Goal: Information Seeking & Learning: Learn about a topic

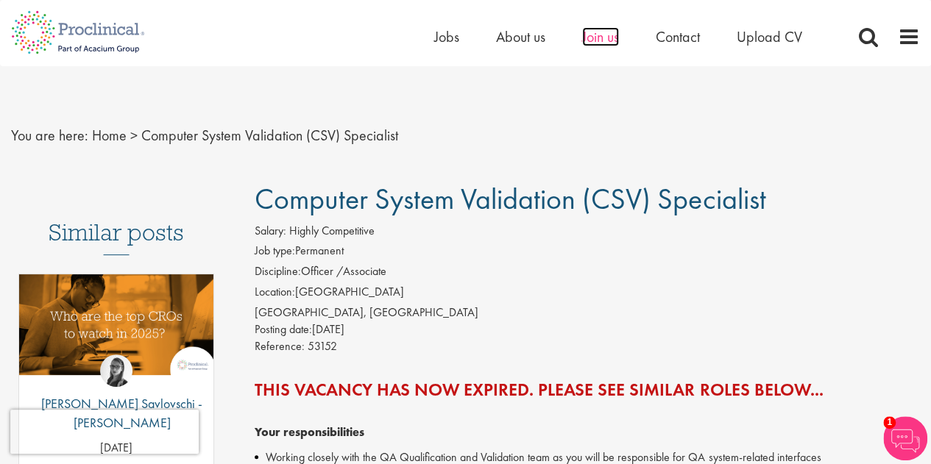
click at [593, 34] on span "Join us" at bounding box center [600, 36] width 37 height 19
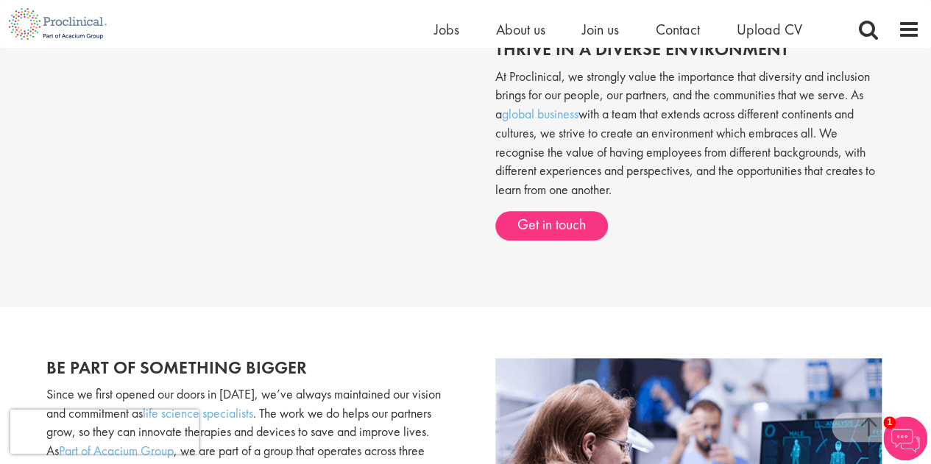
scroll to position [736, 0]
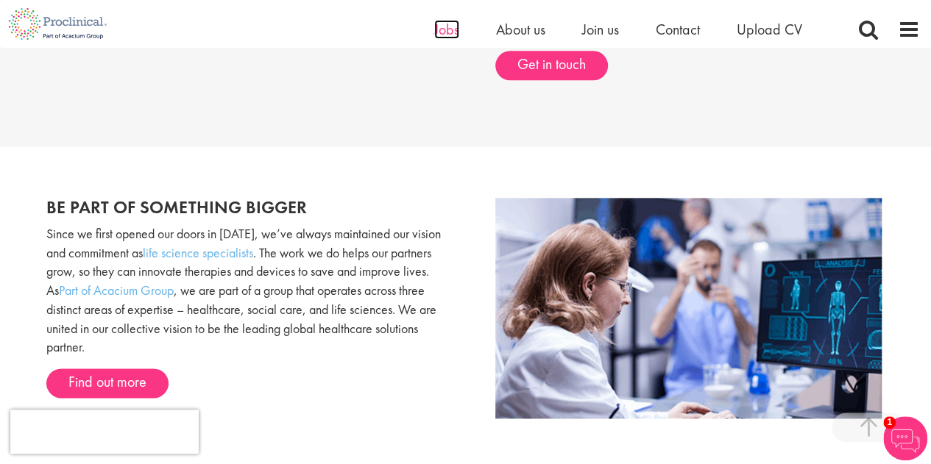
click at [447, 32] on span "Jobs" at bounding box center [446, 29] width 25 height 19
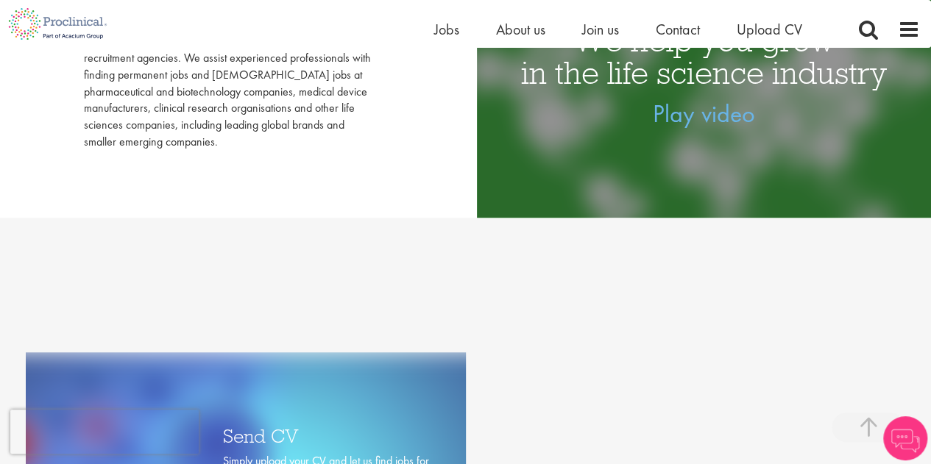
scroll to position [147, 0]
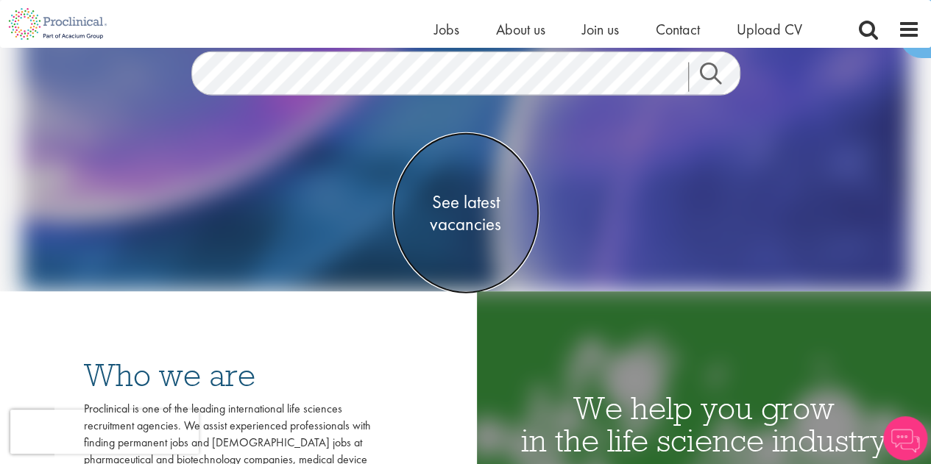
click at [462, 205] on span "See latest vacancies" at bounding box center [465, 213] width 147 height 44
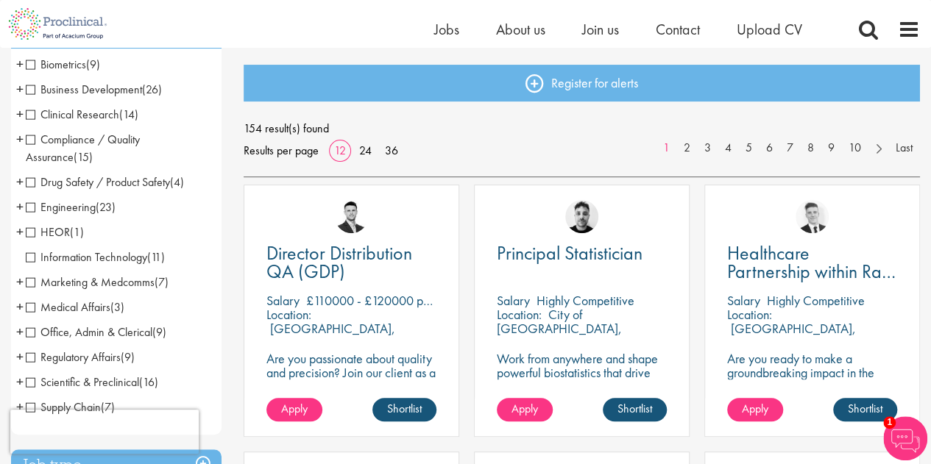
scroll to position [221, 0]
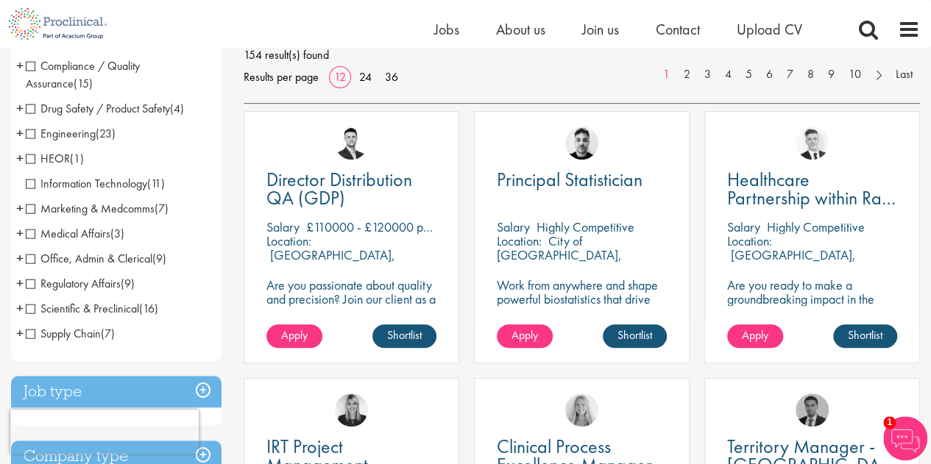
click at [29, 185] on span "Information Technology" at bounding box center [86, 183] width 121 height 15
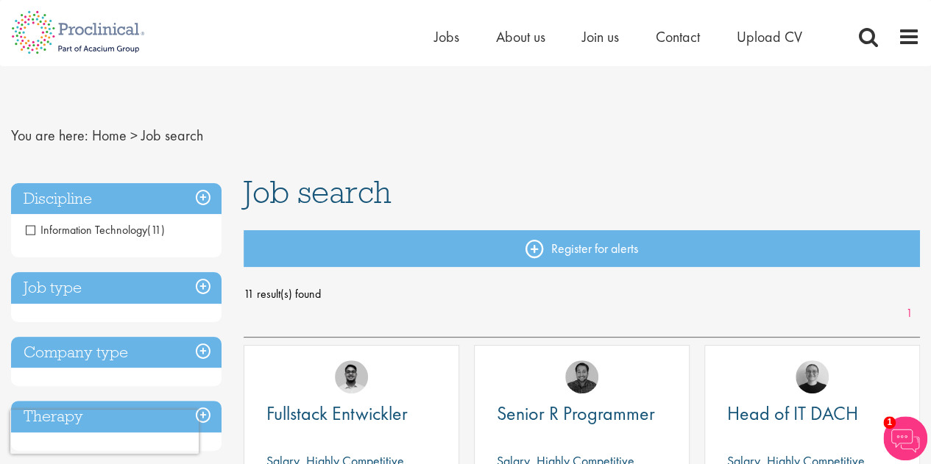
click at [27, 229] on span "Information Technology" at bounding box center [86, 229] width 121 height 15
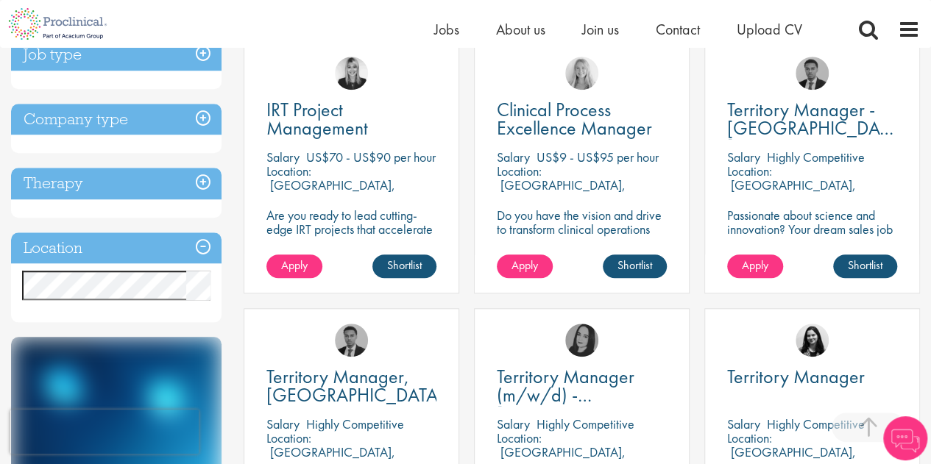
scroll to position [588, 0]
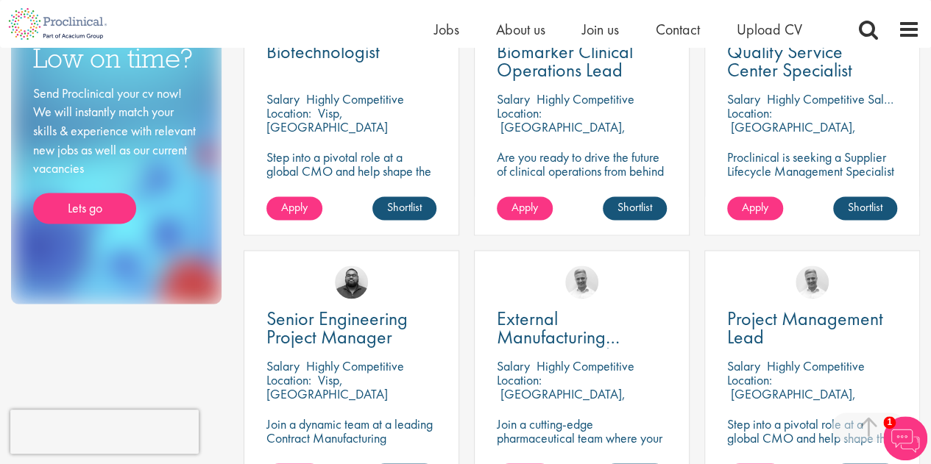
scroll to position [1103, 0]
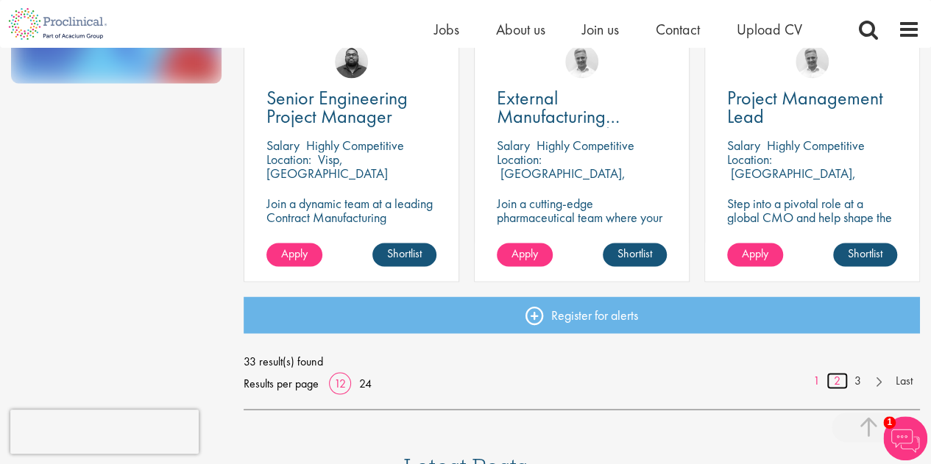
click at [833, 383] on link "2" at bounding box center [836, 380] width 21 height 17
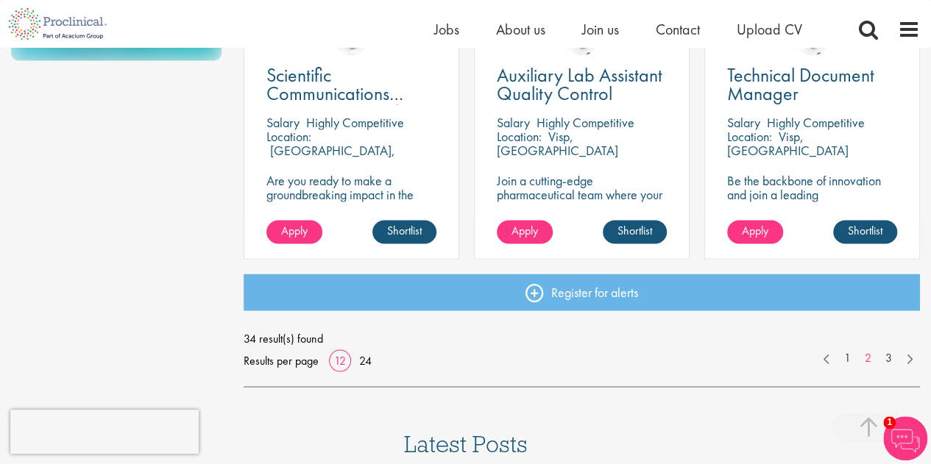
scroll to position [1103, 0]
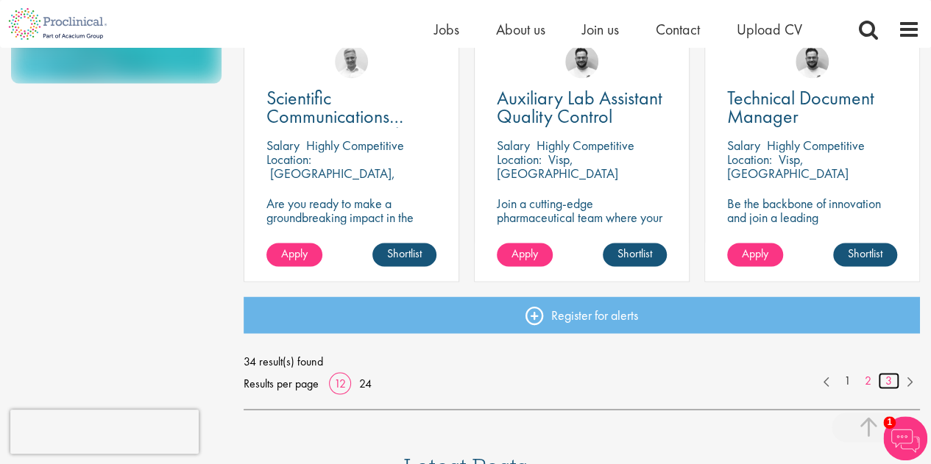
click at [891, 382] on link "3" at bounding box center [888, 380] width 21 height 17
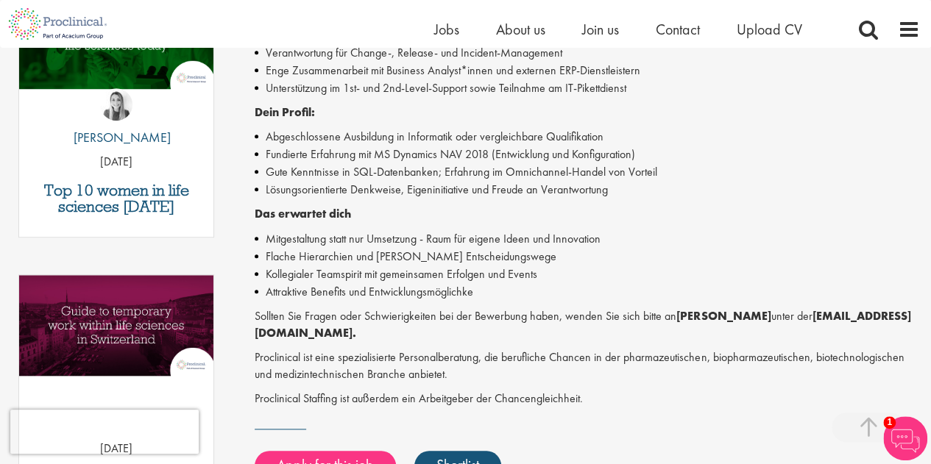
scroll to position [662, 0]
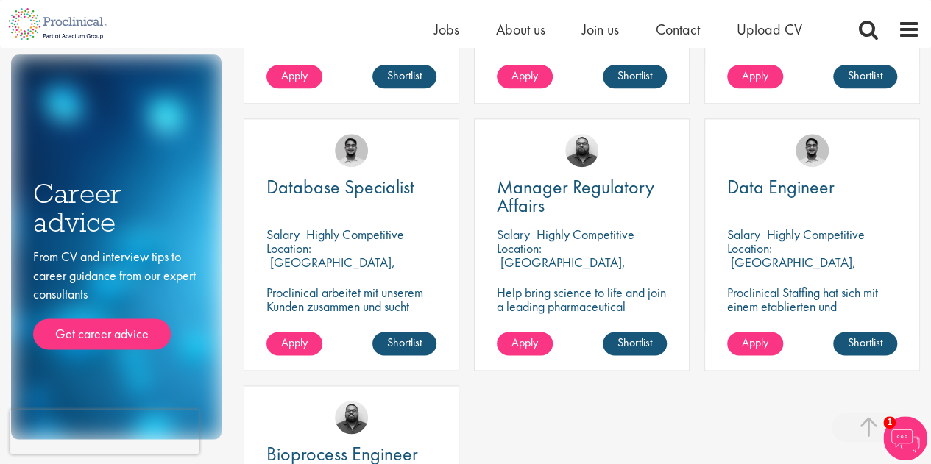
scroll to position [588, 0]
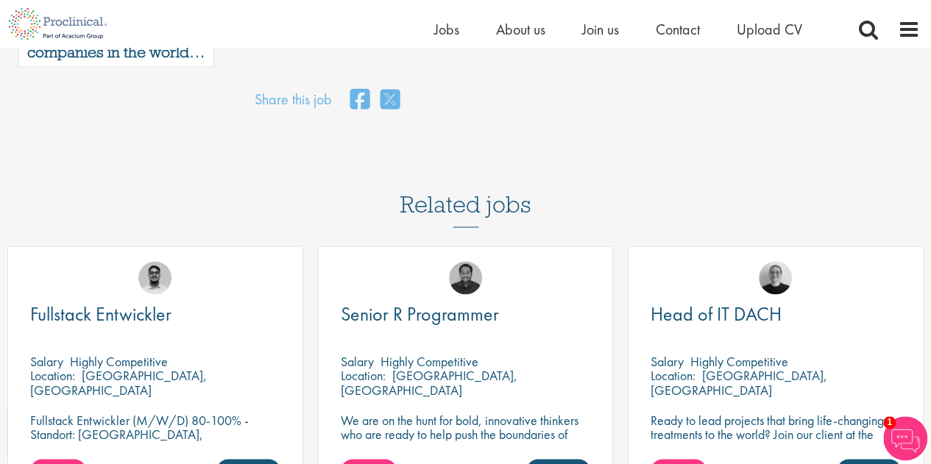
scroll to position [1103, 0]
